Goal: Transaction & Acquisition: Purchase product/service

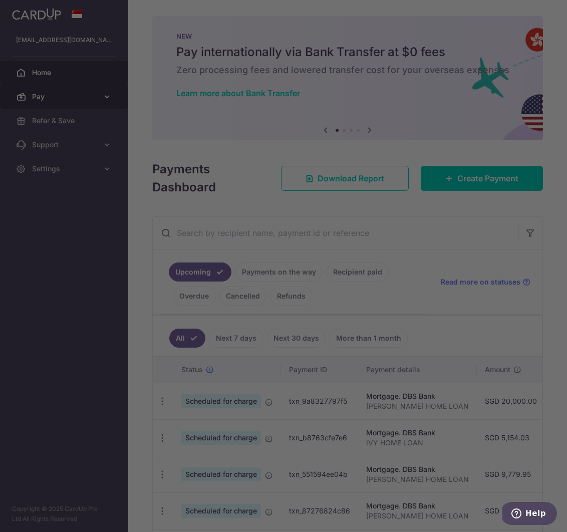
click at [81, 98] on div at bounding box center [286, 269] width 573 height 538
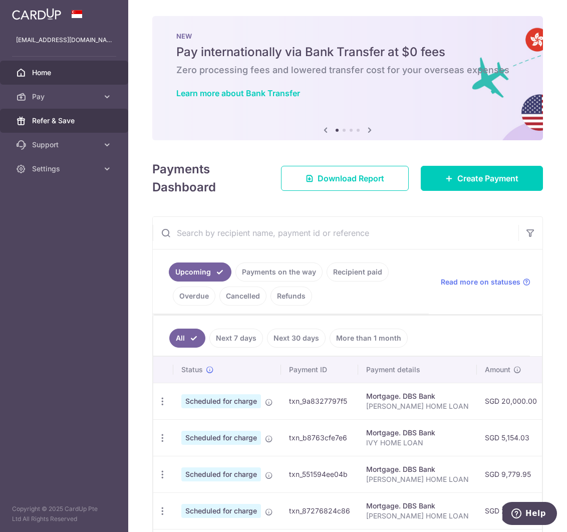
click at [90, 122] on span "Refer & Save" at bounding box center [65, 121] width 66 height 10
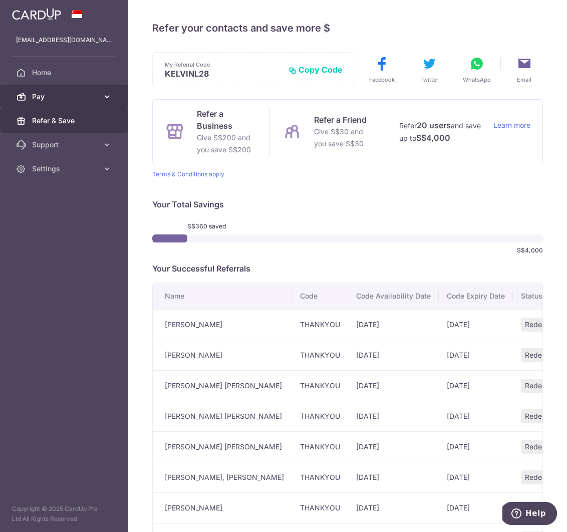
click at [69, 91] on link "Pay" at bounding box center [64, 97] width 128 height 24
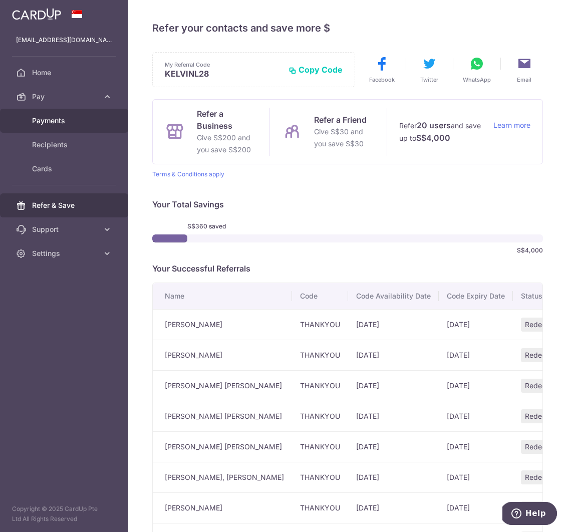
click at [57, 126] on link "Payments" at bounding box center [64, 121] width 128 height 24
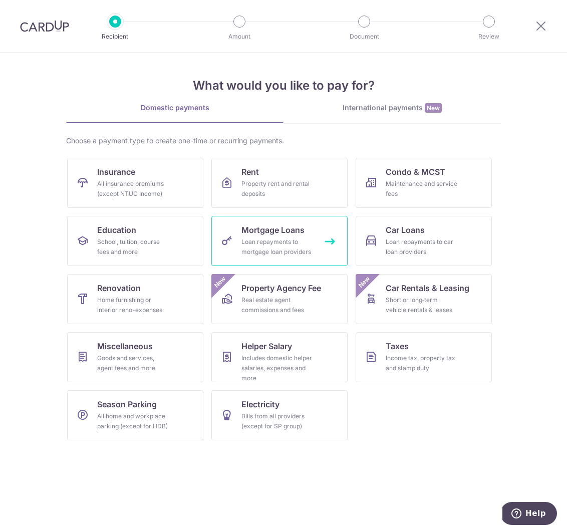
click at [274, 232] on span "Mortgage Loans" at bounding box center [272, 230] width 63 height 12
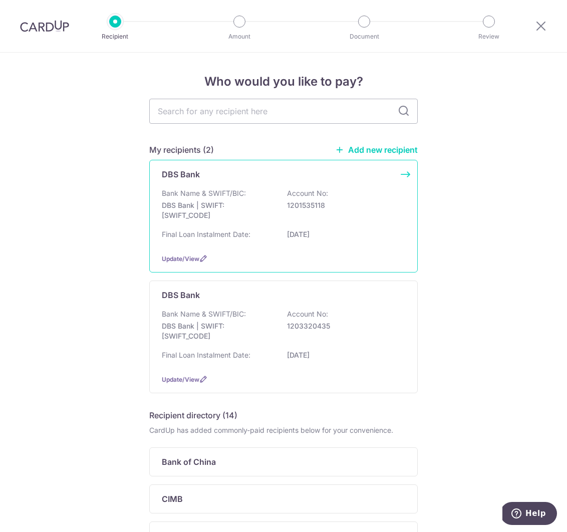
click at [308, 201] on p "1201535118" at bounding box center [343, 205] width 112 height 10
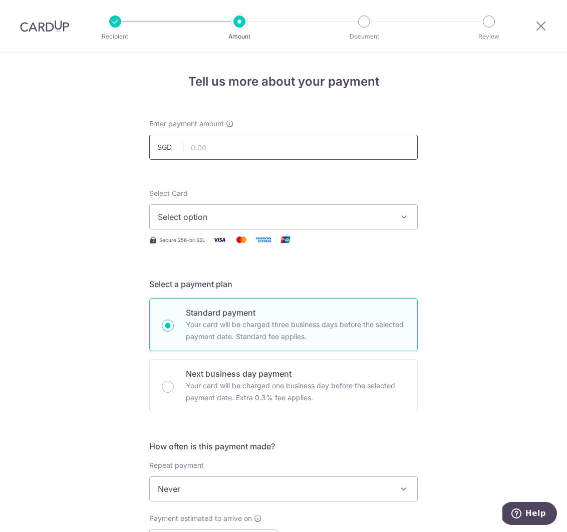
click at [251, 155] on input "text" at bounding box center [283, 147] width 269 height 25
type input "1,000.00"
click at [464, 182] on div "Tell us more about your payment Enter payment amount SGD 1,000.00 1000.00 Selec…" at bounding box center [283, 506] width 567 height 906
click at [396, 208] on button "Select option" at bounding box center [283, 216] width 269 height 25
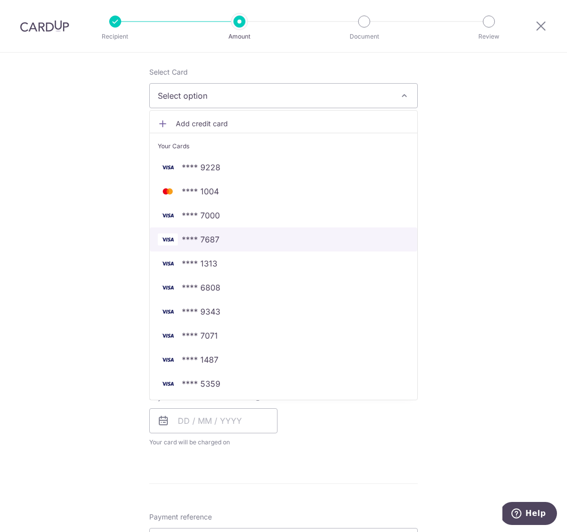
scroll to position [103, 0]
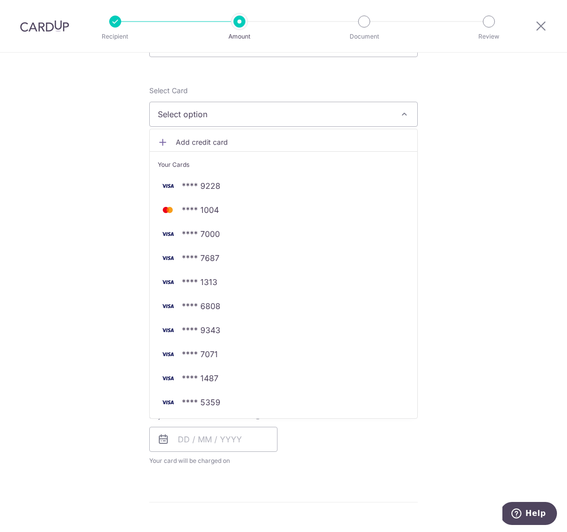
click at [196, 146] on span "Add credit card" at bounding box center [292, 142] width 233 height 10
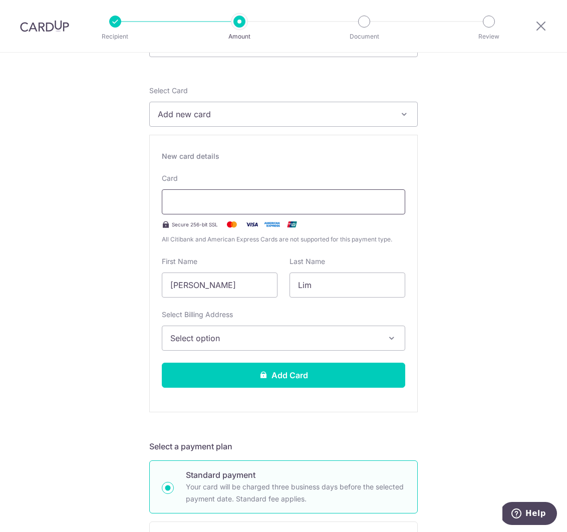
click at [207, 194] on div at bounding box center [284, 201] width 244 height 25
click at [244, 337] on span "Select option" at bounding box center [274, 338] width 208 height 12
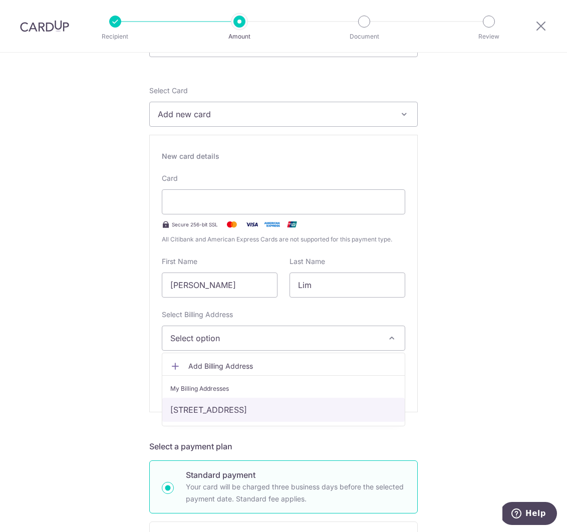
click at [229, 413] on link "[STREET_ADDRESS]" at bounding box center [283, 410] width 243 height 24
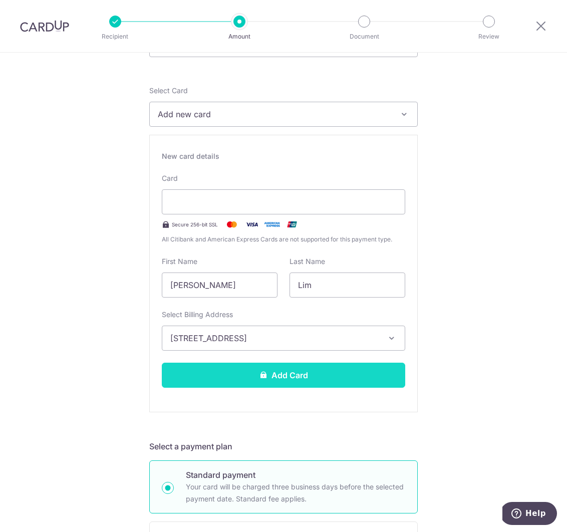
click at [249, 385] on button "Add Card" at bounding box center [284, 375] width 244 height 25
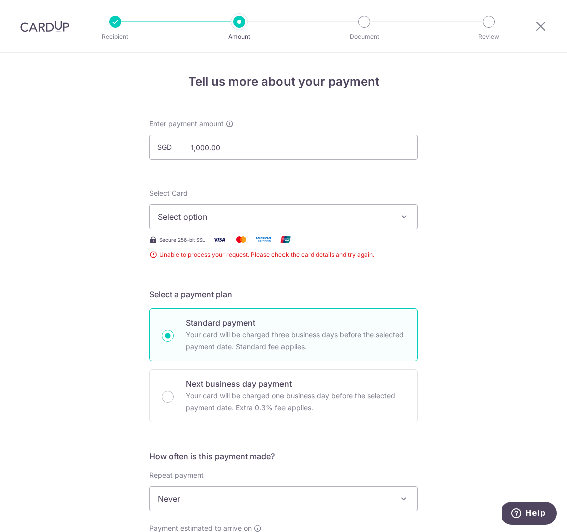
click at [300, 222] on span "Select option" at bounding box center [274, 217] width 233 height 12
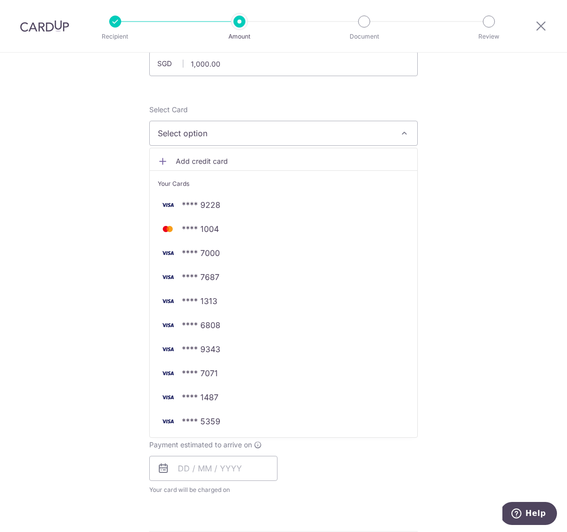
scroll to position [61, 0]
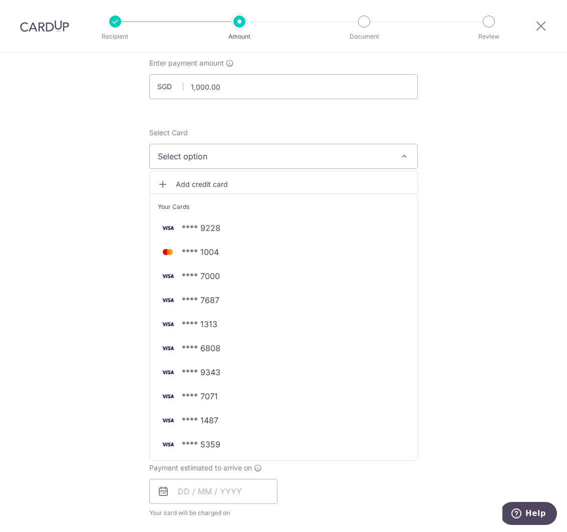
click at [228, 181] on span "Add credit card" at bounding box center [292, 184] width 233 height 10
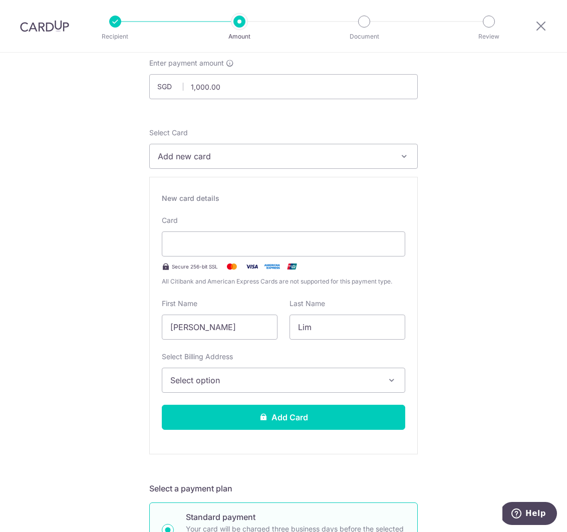
click at [209, 376] on span "Select option" at bounding box center [274, 380] width 208 height 12
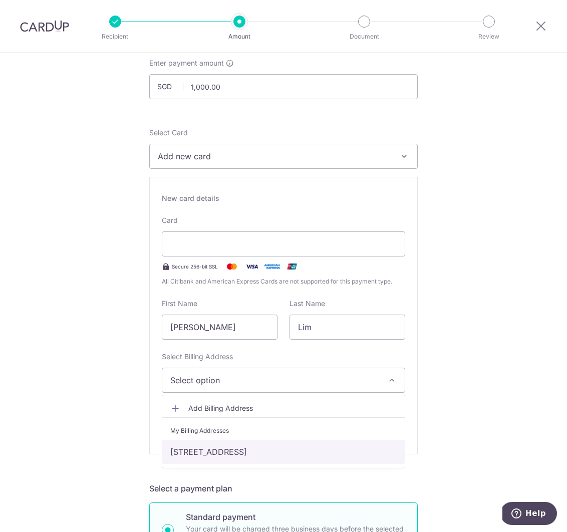
click at [194, 455] on link "[STREET_ADDRESS]" at bounding box center [283, 452] width 243 height 24
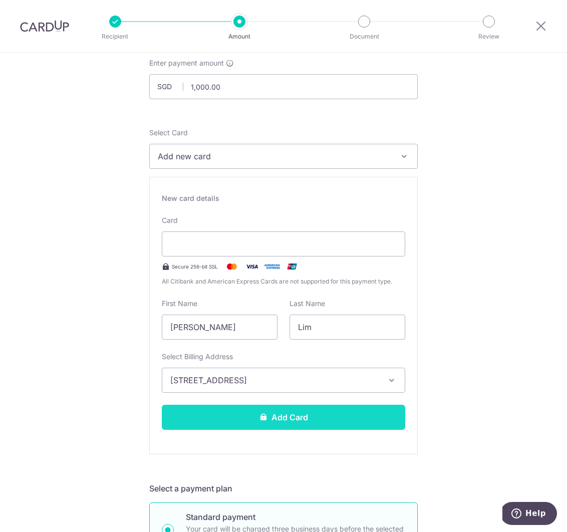
click at [221, 418] on button "Add Card" at bounding box center [284, 417] width 244 height 25
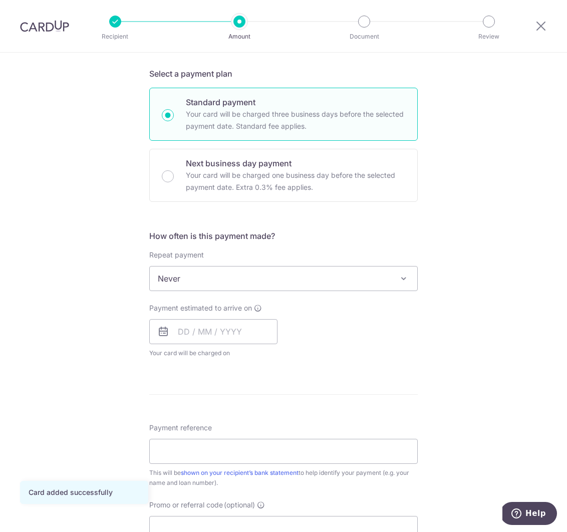
scroll to position [211, 0]
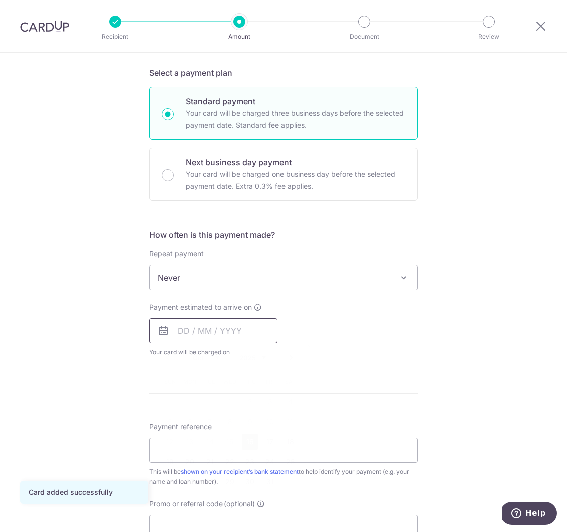
click at [241, 335] on input "text" at bounding box center [213, 330] width 128 height 25
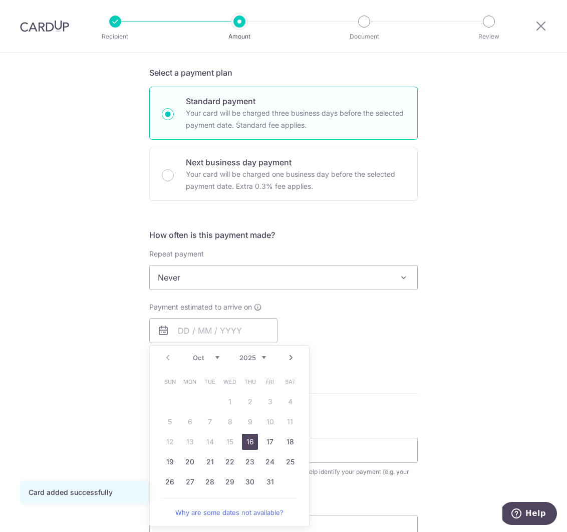
click at [246, 442] on link "16" at bounding box center [250, 442] width 16 height 16
type input "[DATE]"
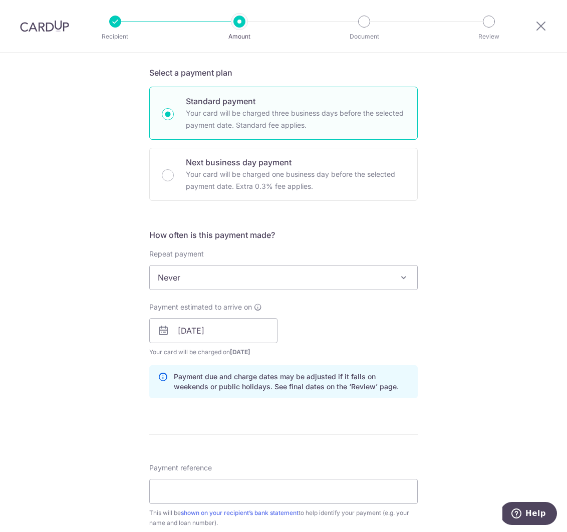
click at [435, 396] on div "Tell us more about your payment Enter payment amount SGD 1,000.00 1000.00 Card …" at bounding box center [283, 314] width 567 height 947
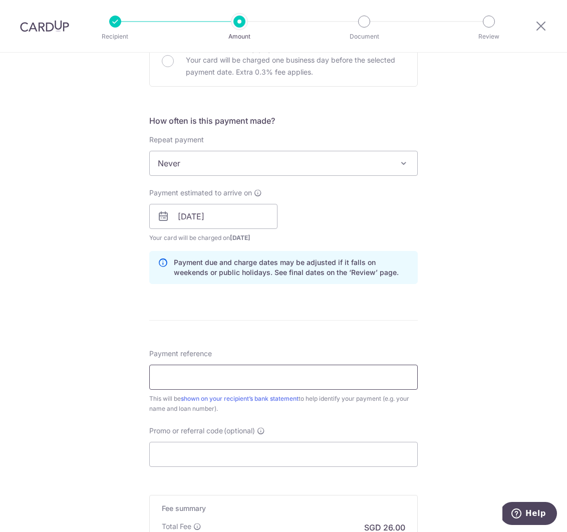
scroll to position [327, 0]
click at [233, 373] on input "Payment reference" at bounding box center [283, 376] width 269 height 25
type input "[PERSON_NAME] HOME LOAN"
click at [225, 446] on input "Promo or referral code (optional)" at bounding box center [283, 453] width 269 height 25
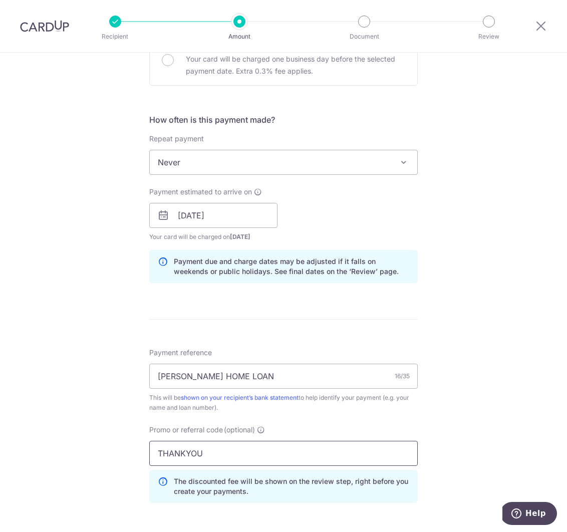
type input "THANKYOU"
click at [493, 427] on div "Tell us more about your payment Enter payment amount SGD 1,000.00 1000.00 Card …" at bounding box center [283, 222] width 567 height 993
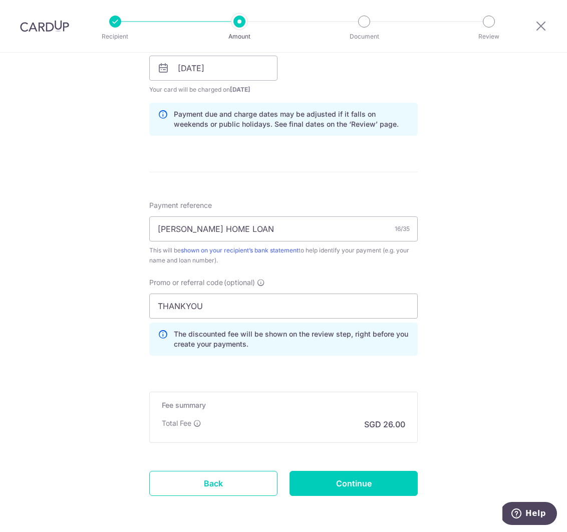
scroll to position [470, 0]
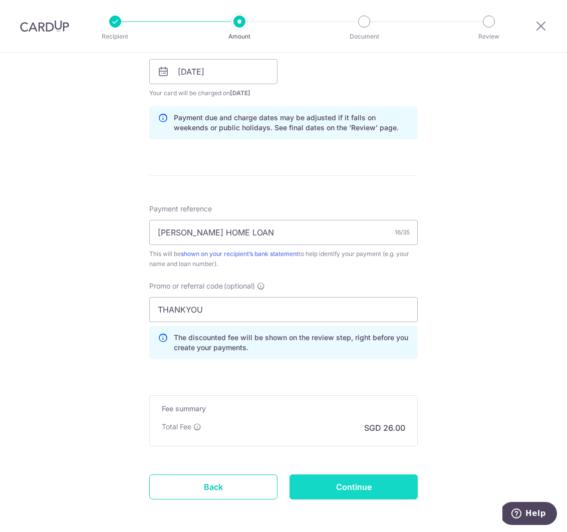
click at [375, 482] on input "Continue" at bounding box center [354, 486] width 128 height 25
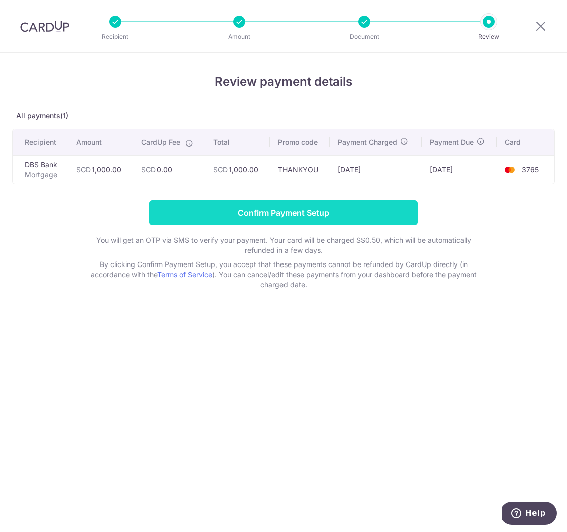
click at [328, 217] on input "Confirm Payment Setup" at bounding box center [283, 212] width 269 height 25
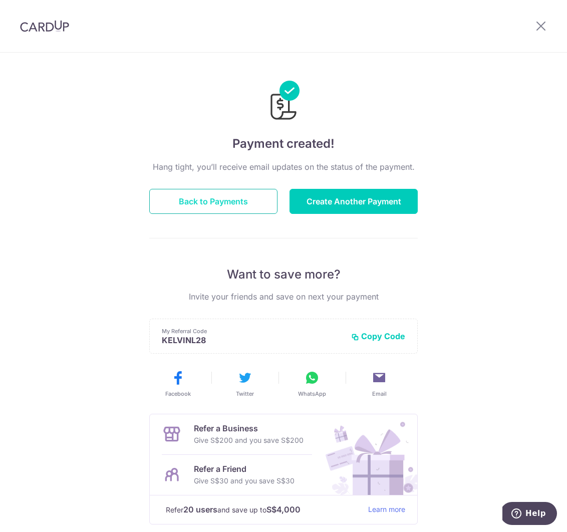
click at [234, 205] on button "Back to Payments" at bounding box center [213, 201] width 128 height 25
